Goal: Task Accomplishment & Management: Use online tool/utility

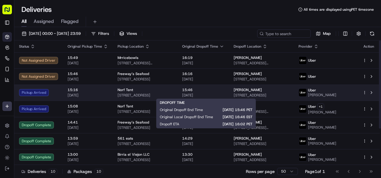
click at [195, 92] on span "15:46" at bounding box center [203, 90] width 42 height 5
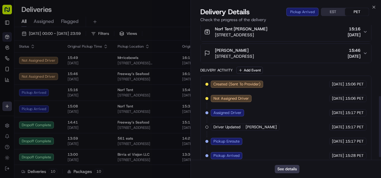
scroll to position [163, 0]
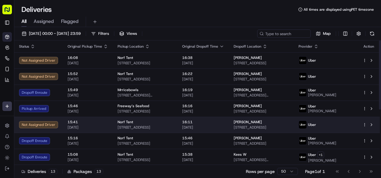
click at [219, 123] on span "16:11" at bounding box center [203, 122] width 42 height 5
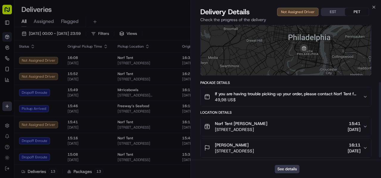
scroll to position [106, 0]
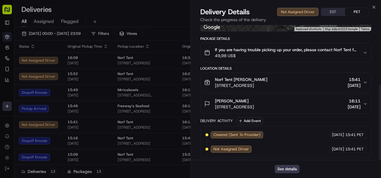
click at [277, 60] on button "If you are having trouble picking up your order, please contact Norf Tent for p…" at bounding box center [286, 52] width 171 height 19
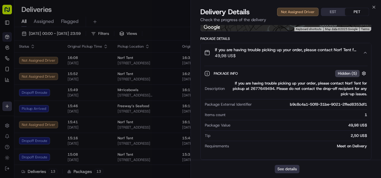
click at [289, 168] on button "See details" at bounding box center [287, 169] width 25 height 8
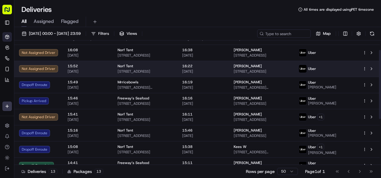
scroll to position [0, 0]
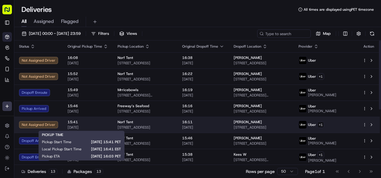
click at [81, 121] on span "15:41" at bounding box center [88, 122] width 41 height 5
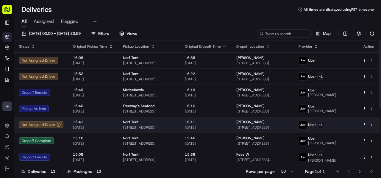
click at [168, 130] on td "Norf Tent [STREET_ADDRESS]" at bounding box center [149, 125] width 62 height 16
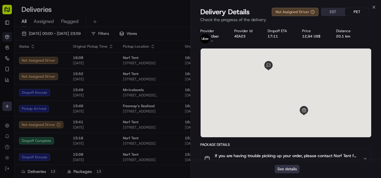
click at [286, 169] on button "See details" at bounding box center [287, 169] width 25 height 8
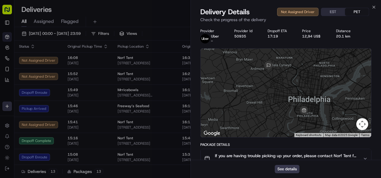
drag, startPoint x: 134, startPoint y: 9, endPoint x: 144, endPoint y: 12, distance: 11.2
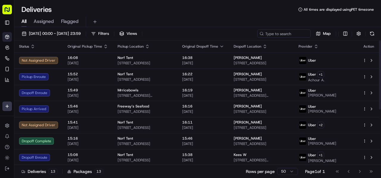
click at [120, 9] on div "Deliveries All times are displayed using PET timezone" at bounding box center [197, 10] width 367 height 10
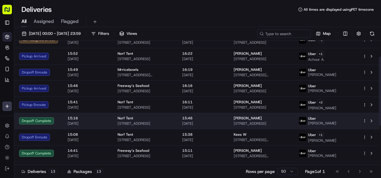
scroll to position [30, 0]
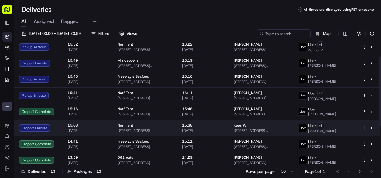
click at [239, 133] on td "Kees W [STREET_ADDRESS][PERSON_NAME]" at bounding box center [261, 128] width 65 height 16
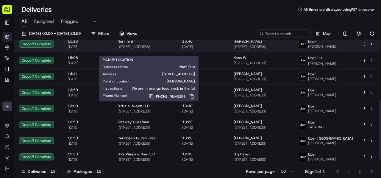
scroll to position [16, 0]
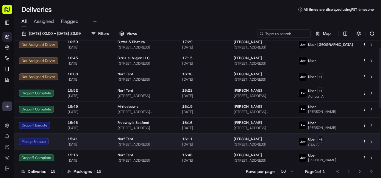
click at [173, 137] on div "Norf Tent" at bounding box center [145, 139] width 55 height 5
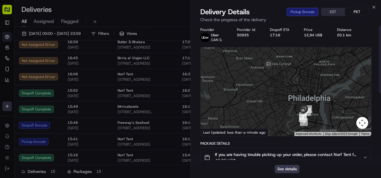
scroll to position [0, 0]
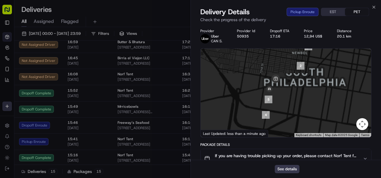
drag, startPoint x: 308, startPoint y: 117, endPoint x: 242, endPoint y: 44, distance: 98.6
click at [233, 32] on div "Provider Uber CAN S. Provider Id 50935 Dropoff ETA 17:16 Price 12,94 US$ Distan…" at bounding box center [286, 161] width 171 height 264
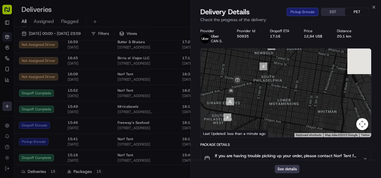
drag, startPoint x: 259, startPoint y: 84, endPoint x: 244, endPoint y: 106, distance: 26.1
click at [244, 106] on div at bounding box center [286, 93] width 171 height 89
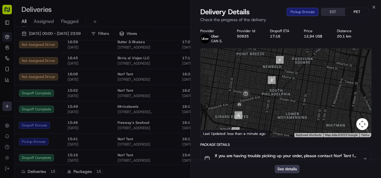
drag, startPoint x: 282, startPoint y: 77, endPoint x: 292, endPoint y: 89, distance: 15.5
click at [292, 89] on div at bounding box center [286, 93] width 171 height 89
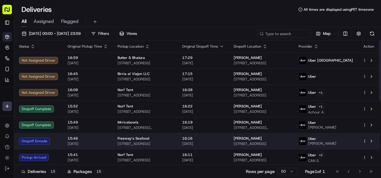
click at [247, 136] on td "Angelique Johnson 216 Treme St, New Orleans, LA 70112, USA" at bounding box center [261, 141] width 65 height 16
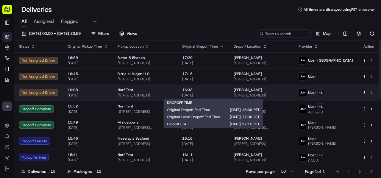
click at [223, 97] on td "16:38 20/09/2025" at bounding box center [204, 93] width 52 height 16
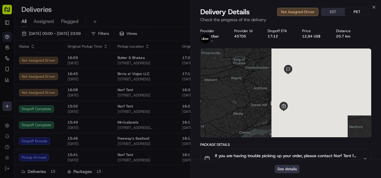
click at [290, 166] on button "See details" at bounding box center [287, 169] width 25 height 8
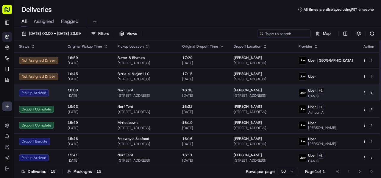
click at [229, 90] on td "16:38 20/09/2025" at bounding box center [204, 93] width 52 height 16
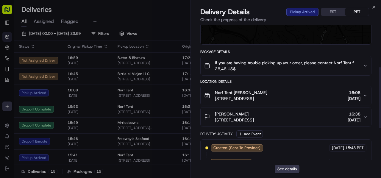
scroll to position [119, 0]
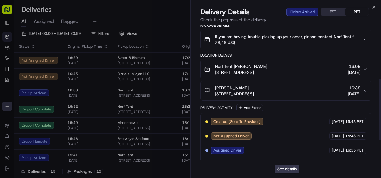
click at [325, 92] on div "DORIAN BURTON 2161 66th Ave, Philadelphia, PA 19138, USA 16:38 20/09/2025" at bounding box center [283, 91] width 159 height 12
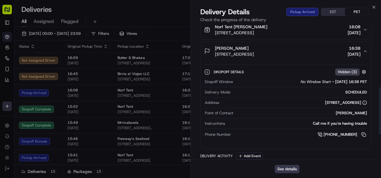
scroll to position [179, 0]
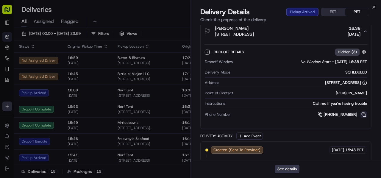
click at [361, 114] on button at bounding box center [364, 114] width 7 height 7
click at [364, 113] on button at bounding box center [364, 114] width 7 height 7
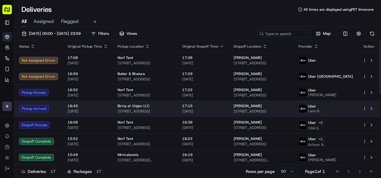
click at [173, 111] on span "[STREET_ADDRESS]" at bounding box center [145, 111] width 55 height 5
click at [146, 108] on span "Birria el Viejon LLC" at bounding box center [134, 106] width 32 height 5
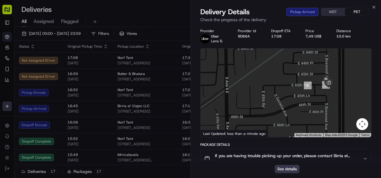
drag, startPoint x: 232, startPoint y: 99, endPoint x: 295, endPoint y: 100, distance: 62.3
click at [295, 100] on div at bounding box center [286, 93] width 171 height 89
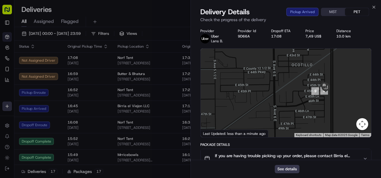
drag, startPoint x: 289, startPoint y: 97, endPoint x: 299, endPoint y: 97, distance: 10.4
click at [299, 97] on div at bounding box center [286, 93] width 171 height 89
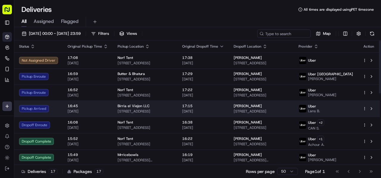
click at [167, 109] on span "[STREET_ADDRESS]" at bounding box center [145, 111] width 55 height 5
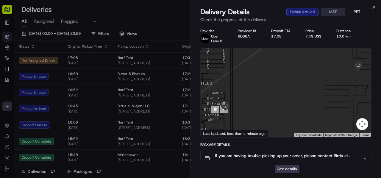
drag, startPoint x: 256, startPoint y: 107, endPoint x: 342, endPoint y: 99, distance: 86.5
click at [338, 99] on div at bounding box center [286, 93] width 171 height 89
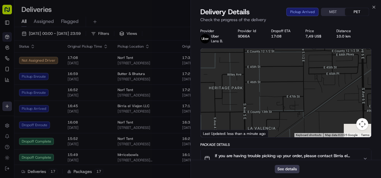
drag, startPoint x: 308, startPoint y: 88, endPoint x: 217, endPoint y: 90, distance: 90.6
click at [214, 88] on div at bounding box center [286, 93] width 171 height 89
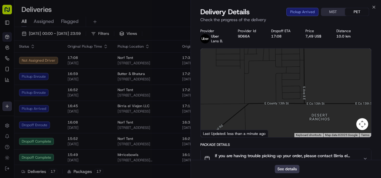
drag, startPoint x: 278, startPoint y: 93, endPoint x: 360, endPoint y: 94, distance: 81.7
click at [360, 94] on div at bounding box center [286, 93] width 171 height 89
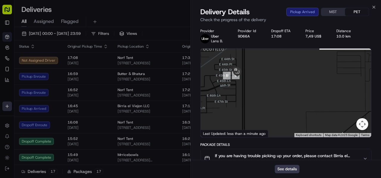
drag, startPoint x: 321, startPoint y: 89, endPoint x: 381, endPoint y: 100, distance: 61.2
click at [381, 100] on div "Provider Uber Lans B. Provider Id 9D66A Dropoff ETA 17:08 Price 7,49 US$ Distan…" at bounding box center [286, 175] width 190 height 300
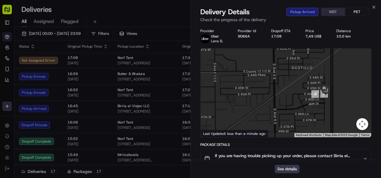
drag, startPoint x: 311, startPoint y: 95, endPoint x: 191, endPoint y: 77, distance: 121.4
click at [187, 75] on body "Cookin App renata@cookin.com Toggle Sidebar Deliveries Control Orchestrate Enga…" at bounding box center [190, 89] width 381 height 178
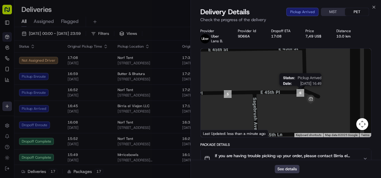
drag, startPoint x: 298, startPoint y: 86, endPoint x: 297, endPoint y: 97, distance: 10.7
click at [297, 97] on img "6" at bounding box center [300, 93] width 13 height 13
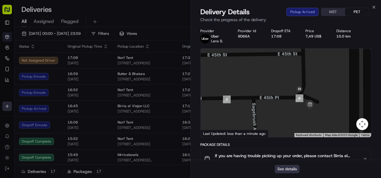
click at [291, 168] on button "See details" at bounding box center [287, 169] width 25 height 8
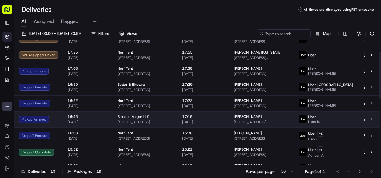
scroll to position [30, 0]
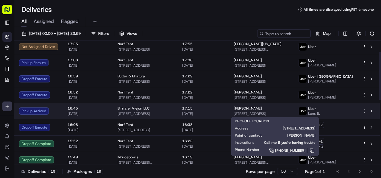
click at [224, 110] on span "17:15" at bounding box center [203, 108] width 42 height 5
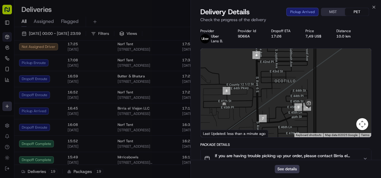
click at [324, 106] on div at bounding box center [286, 93] width 171 height 89
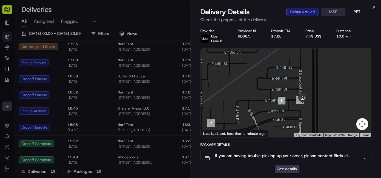
drag, startPoint x: 276, startPoint y: 114, endPoint x: 303, endPoint y: 85, distance: 39.4
click at [303, 85] on div at bounding box center [286, 93] width 171 height 89
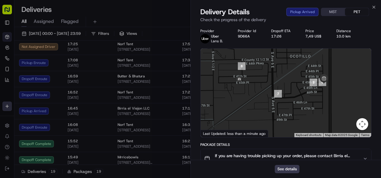
drag, startPoint x: 294, startPoint y: 96, endPoint x: 294, endPoint y: 111, distance: 14.9
click at [294, 111] on div at bounding box center [286, 93] width 171 height 89
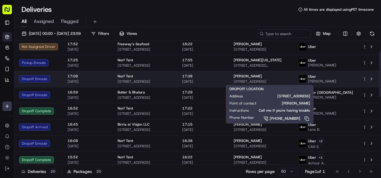
click at [262, 76] on span "Marissa Delos Reyes" at bounding box center [248, 76] width 28 height 5
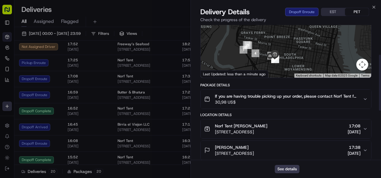
scroll to position [89, 0]
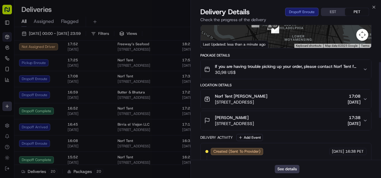
click at [328, 118] on div "Marissa Delos Reyes 1401 Spruce St, Philadelphia, PA 19102, USA 17:38 20/09/2025" at bounding box center [283, 121] width 159 height 12
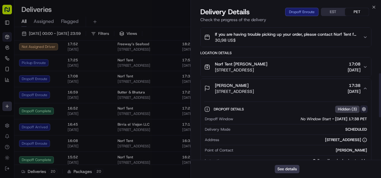
scroll to position [149, 0]
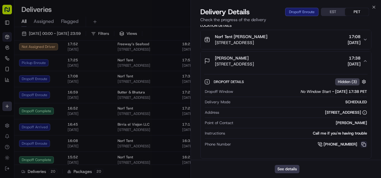
click at [365, 143] on button at bounding box center [364, 144] width 7 height 7
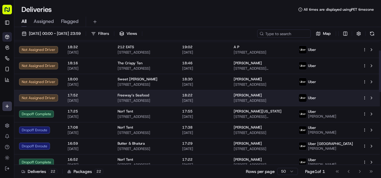
scroll to position [0, 0]
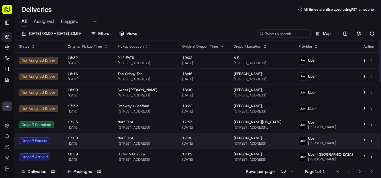
click at [203, 138] on span "17:38" at bounding box center [203, 138] width 42 height 5
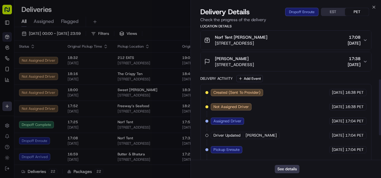
scroll to position [131, 0]
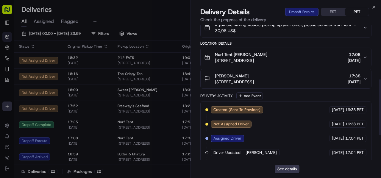
click at [327, 80] on div "Marissa Delos Reyes 1401 Spruce St, Philadelphia, PA 19102, USA 17:38 20/09/2025" at bounding box center [283, 79] width 159 height 12
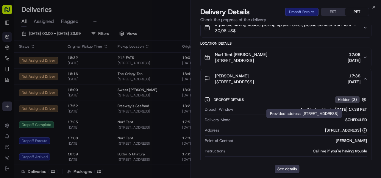
scroll to position [191, 0]
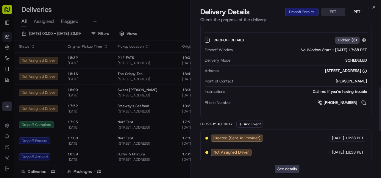
drag, startPoint x: 365, startPoint y: 103, endPoint x: 345, endPoint y: 93, distance: 23.1
click at [365, 103] on button at bounding box center [364, 103] width 7 height 7
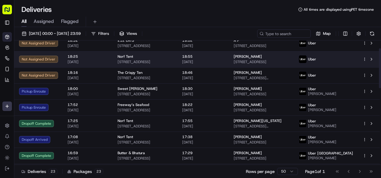
scroll to position [24, 0]
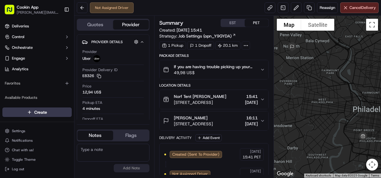
click at [225, 70] on span "49,98 US$" at bounding box center [215, 73] width 82 height 6
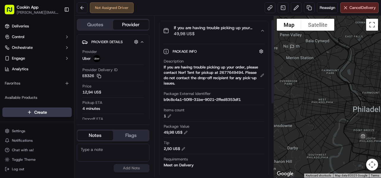
scroll to position [60, 0]
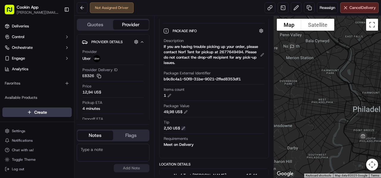
click at [184, 129] on button at bounding box center [183, 128] width 4 height 4
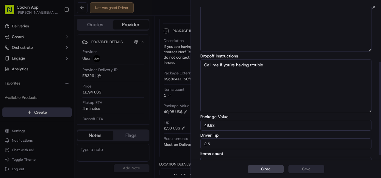
scroll to position [98, 0]
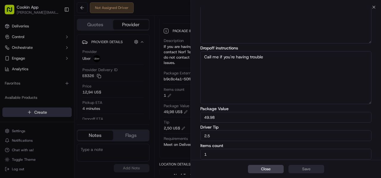
drag, startPoint x: 226, startPoint y: 138, endPoint x: 123, endPoint y: 127, distance: 104.4
click at [123, 127] on body "Cookin App renata@cookin.com Toggle Sidebar Deliveries Control Orchestrate Enga…" at bounding box center [190, 89] width 381 height 178
type input "4"
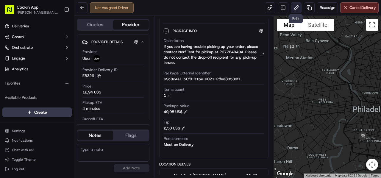
click at [292, 10] on button at bounding box center [296, 7] width 11 height 11
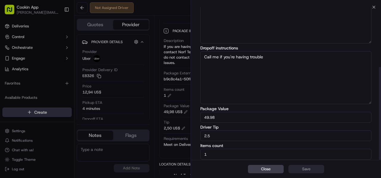
drag, startPoint x: 222, startPoint y: 137, endPoint x: 170, endPoint y: 130, distance: 51.8
click at [170, 130] on body "Cookin App renata@cookin.com Toggle Sidebar Deliveries Control Orchestrate Enga…" at bounding box center [190, 89] width 381 height 178
type input "4"
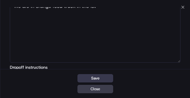
scroll to position [0, 0]
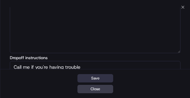
click at [104, 80] on button "Save" at bounding box center [95, 78] width 36 height 8
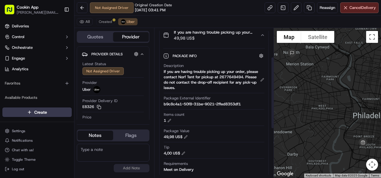
scroll to position [60, 0]
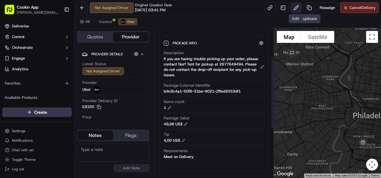
click at [297, 8] on button at bounding box center [296, 7] width 11 height 11
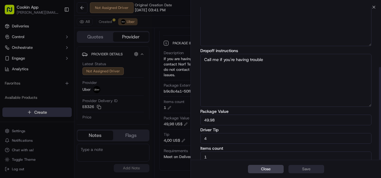
scroll to position [98, 0]
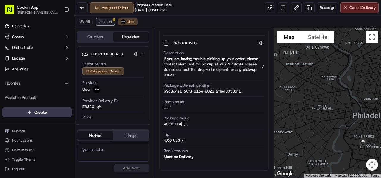
click at [114, 21] on button "Created" at bounding box center [105, 21] width 18 height 7
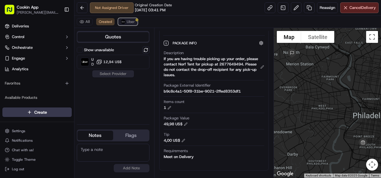
click at [131, 24] on span "Uber" at bounding box center [131, 21] width 8 height 5
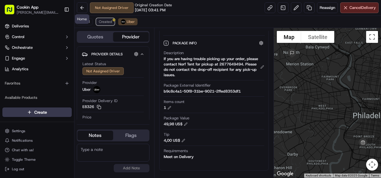
click at [110, 20] on span "Created" at bounding box center [105, 21] width 13 height 5
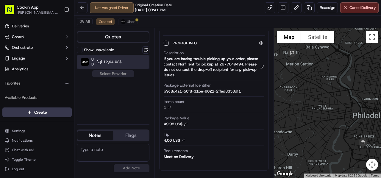
click at [121, 66] on div "Uber Dropoff ETA 1 hour 12,94 US$" at bounding box center [113, 62] width 73 height 14
click at [121, 75] on button "Assign Provider" at bounding box center [113, 73] width 42 height 7
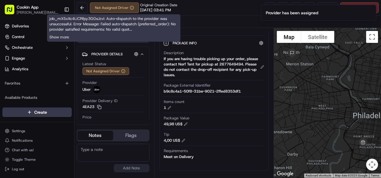
click at [223, 13] on div "Not Assigned Driver Original Creation Date 09/20/2025 03:41 PM Reassign Cancel …" at bounding box center [228, 8] width 307 height 16
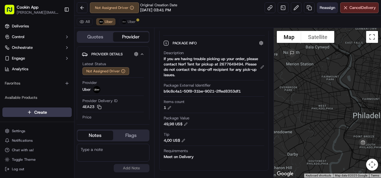
click at [323, 10] on button "Reassign" at bounding box center [327, 7] width 21 height 11
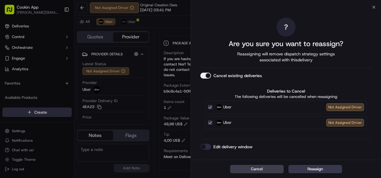
click at [212, 75] on div "Cancel existing deliveries" at bounding box center [286, 76] width 171 height 6
click at [209, 76] on button "Cancel existing deliveries" at bounding box center [206, 76] width 11 height 6
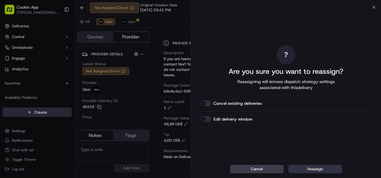
click at [310, 167] on button "Reassign" at bounding box center [316, 169] width 54 height 8
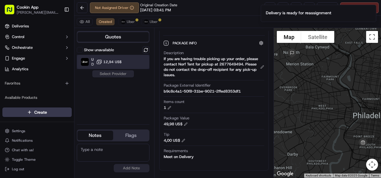
click at [123, 59] on div "Uber Dropoff ETA 1 hour 12,94 US$" at bounding box center [113, 62] width 73 height 14
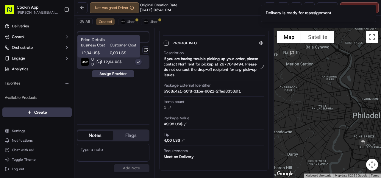
click at [117, 81] on div "Show unavailable Uber Dropoff ETA 1 hour 12,94 US$ Assign Provider" at bounding box center [113, 82] width 73 height 73
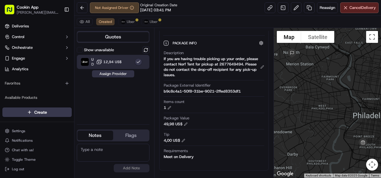
click at [127, 77] on button "Assign Provider" at bounding box center [113, 73] width 42 height 7
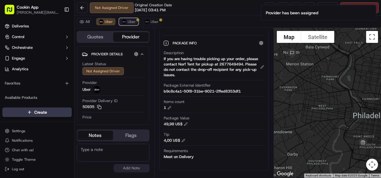
click at [131, 21] on span "Uber" at bounding box center [132, 21] width 8 height 5
click at [374, 12] on icon "Notifications (F8)" at bounding box center [371, 9] width 5 height 5
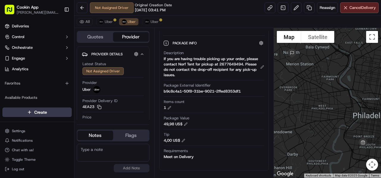
click at [373, 8] on span "Cancel Delivery" at bounding box center [363, 7] width 27 height 5
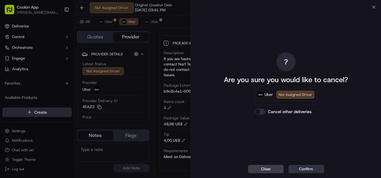
click at [296, 170] on button "Confirm" at bounding box center [307, 169] width 36 height 8
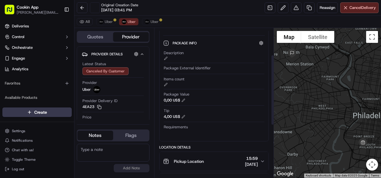
scroll to position [60, 0]
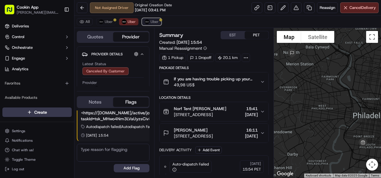
click at [145, 19] on img at bounding box center [147, 21] width 5 height 5
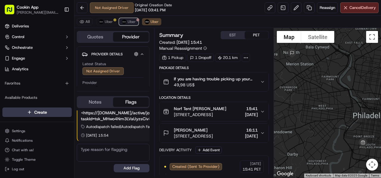
click at [128, 24] on span "Uber" at bounding box center [132, 21] width 8 height 5
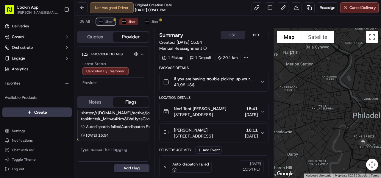
click at [105, 21] on span "Uber" at bounding box center [109, 21] width 8 height 5
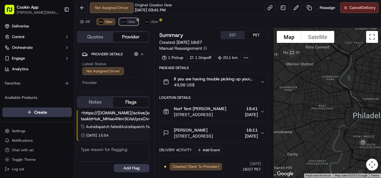
click at [125, 21] on img at bounding box center [124, 21] width 5 height 5
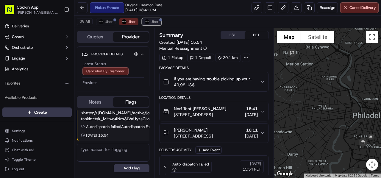
click at [150, 19] on button "Uber" at bounding box center [151, 21] width 19 height 7
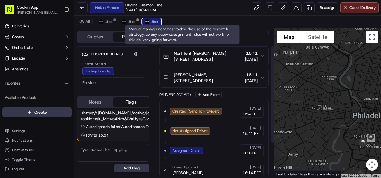
scroll to position [80, 0]
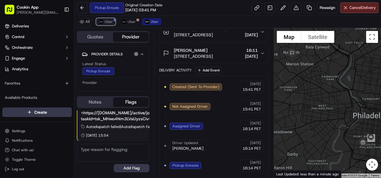
click at [111, 19] on span "Uber" at bounding box center [109, 21] width 8 height 5
drag, startPoint x: 154, startPoint y: 21, endPoint x: 247, endPoint y: 23, distance: 93.0
click at [154, 21] on span "Uber" at bounding box center [155, 21] width 8 height 5
click at [362, 11] on button "Cancel Delivery" at bounding box center [360, 7] width 38 height 11
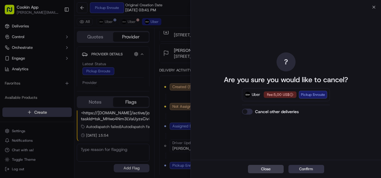
click at [297, 168] on button "Confirm" at bounding box center [307, 169] width 36 height 8
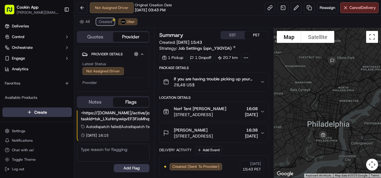
click at [110, 22] on span "Created" at bounding box center [105, 21] width 13 height 5
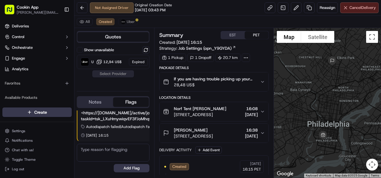
click at [361, 10] on button "Cancel Delivery" at bounding box center [360, 7] width 38 height 11
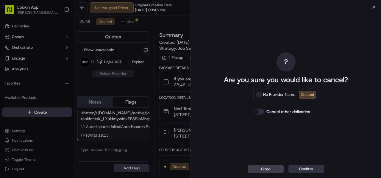
click at [306, 169] on button "Confirm" at bounding box center [307, 169] width 36 height 8
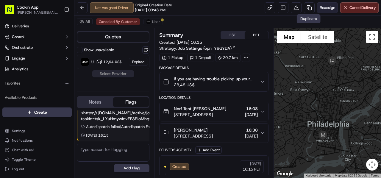
click at [329, 8] on span "Reassign" at bounding box center [327, 7] width 15 height 5
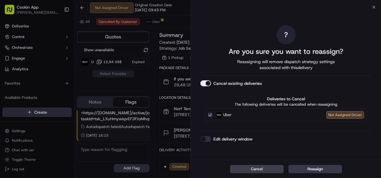
click at [205, 83] on button "Cancel existing deliveries" at bounding box center [206, 83] width 11 height 6
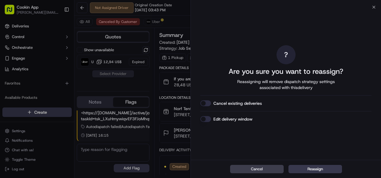
click at [319, 177] on div "Cancel Reassign" at bounding box center [286, 169] width 190 height 18
click at [320, 171] on button "Reassign" at bounding box center [316, 169] width 54 height 8
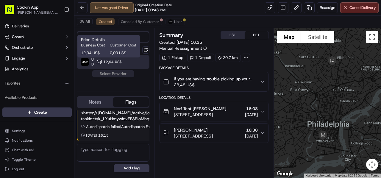
click at [119, 60] on span "12,94 US$" at bounding box center [112, 62] width 18 height 5
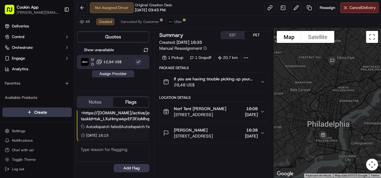
click at [126, 74] on button "Assign Provider" at bounding box center [113, 73] width 42 height 7
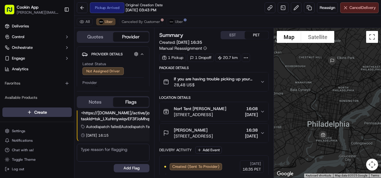
click at [364, 7] on span "Cancel Delivery" at bounding box center [363, 7] width 27 height 5
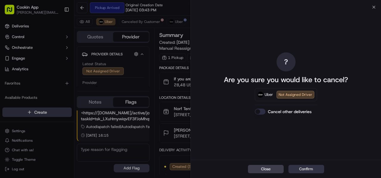
click at [308, 168] on button "Confirm" at bounding box center [307, 169] width 36 height 8
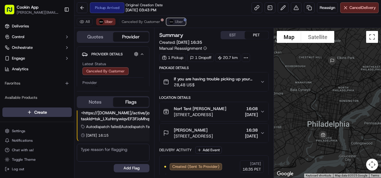
click at [173, 21] on button "Uber" at bounding box center [176, 21] width 19 height 7
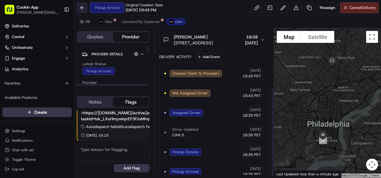
scroll to position [99, 0]
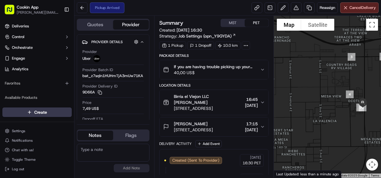
drag, startPoint x: 306, startPoint y: 125, endPoint x: 342, endPoint y: 120, distance: 35.6
click at [342, 120] on div at bounding box center [328, 97] width 108 height 162
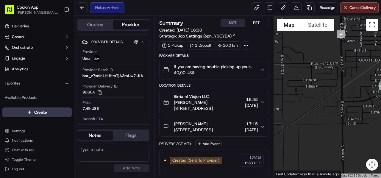
drag, startPoint x: 362, startPoint y: 101, endPoint x: 336, endPoint y: 117, distance: 31.0
click at [336, 117] on div at bounding box center [328, 97] width 108 height 162
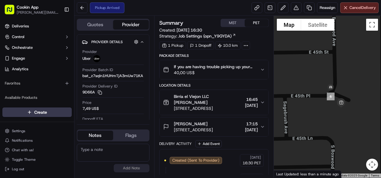
click at [238, 65] on span "If you are having trouble picking up your order, please contact Birria el Viejo…" at bounding box center [215, 67] width 82 height 6
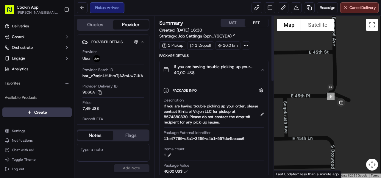
click at [253, 91] on div "Package Info Hidden ( 5 )" at bounding box center [219, 90] width 92 height 7
click at [253, 79] on div "Package Info Hidden ( 5 ) Description If you are having trouble picking up your…" at bounding box center [214, 146] width 109 height 134
click at [256, 71] on div "If you are having trouble picking up your order, please contact Birria el Viejo…" at bounding box center [211, 70] width 97 height 12
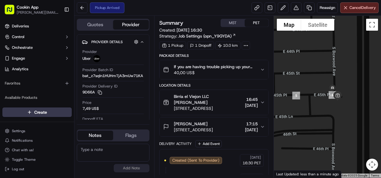
click at [213, 92] on button "Birria el Viejon LLC [PERSON_NAME] [STREET_ADDRESS] 16:45 [DATE]" at bounding box center [214, 102] width 109 height 25
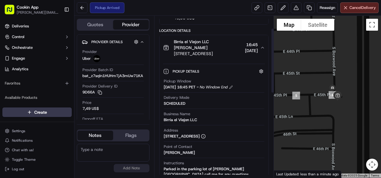
scroll to position [30, 0]
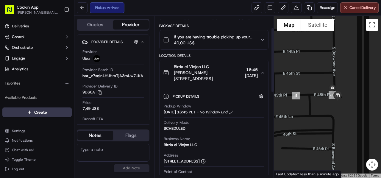
click at [234, 99] on div "Pickup Details Hidden ( 2 )" at bounding box center [219, 96] width 92 height 7
click at [222, 64] on span "Birria el Viejon LLC [PERSON_NAME]" at bounding box center [208, 70] width 69 height 12
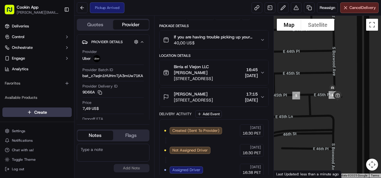
click at [169, 9] on div "Pickup Arrived Reassign Cancel Delivery" at bounding box center [228, 8] width 307 height 16
click at [199, 81] on span "[STREET_ADDRESS]" at bounding box center [208, 79] width 69 height 6
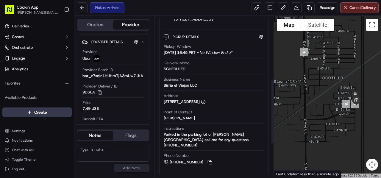
scroll to position [89, 0]
